Goal: Information Seeking & Learning: Learn about a topic

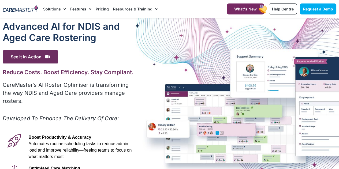
click at [131, 96] on p "CareMaster’s AI Roster Optimiser is transforming the way NDIS and Aged Care pro…" at bounding box center [70, 93] width 134 height 24
